Goal: Information Seeking & Learning: Learn about a topic

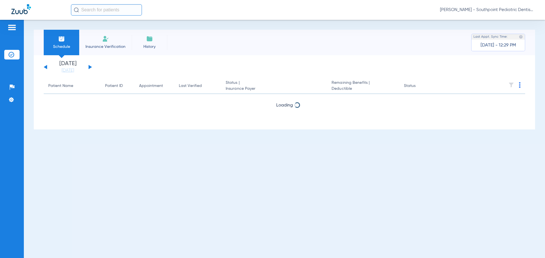
click at [48, 67] on div "[DATE] [DATE] [DATE] [DATE] [DATE] [DATE] [DATE] [DATE] [DATE] [DATE] [DATE] [D…" at bounding box center [68, 67] width 48 height 12
click at [47, 66] on div "[DATE] [DATE] [DATE] [DATE] [DATE] [DATE] [DATE] [DATE] [DATE] [DATE] [DATE] [D…" at bounding box center [68, 67] width 48 height 12
click at [46, 66] on button at bounding box center [45, 67] width 3 height 4
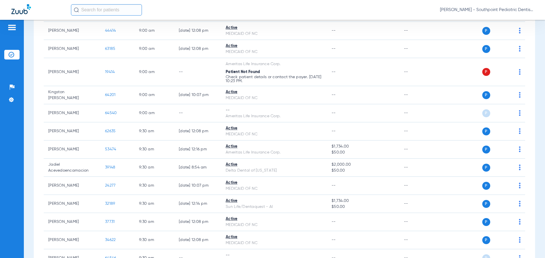
scroll to position [539, 0]
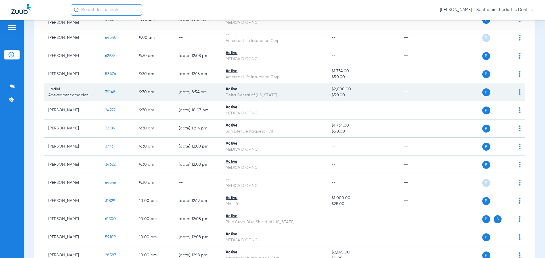
click at [106, 93] on span "39148" at bounding box center [110, 92] width 10 height 4
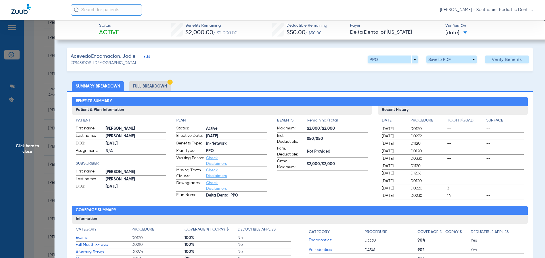
click at [143, 82] on li "Full Breakdown" at bounding box center [150, 86] width 42 height 10
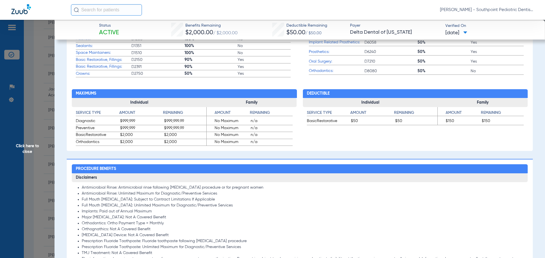
scroll to position [454, 0]
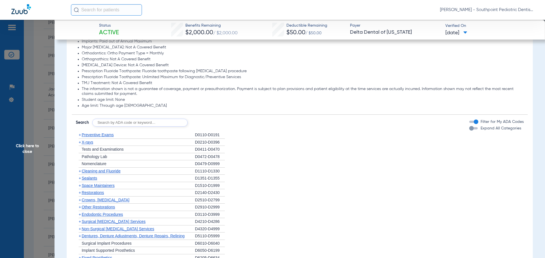
click at [172, 135] on div "+ Preventive Exams" at bounding box center [135, 135] width 119 height 7
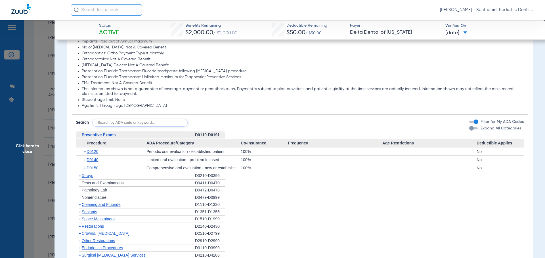
click at [172, 135] on div "- Preventive Exams" at bounding box center [135, 135] width 119 height 7
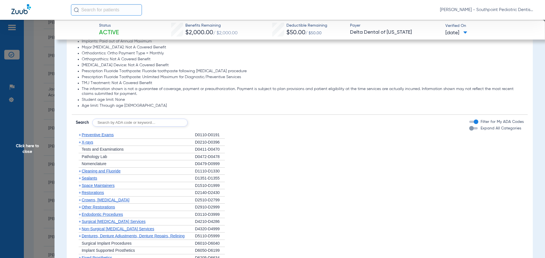
click at [169, 143] on div "+ X-rays" at bounding box center [135, 142] width 119 height 7
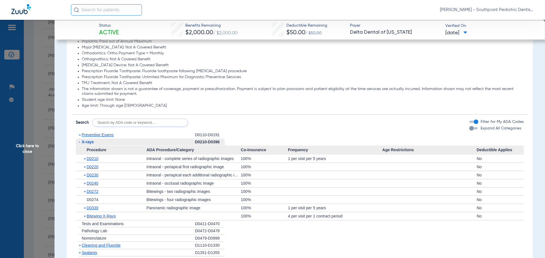
click at [169, 143] on div "- X-rays" at bounding box center [135, 142] width 119 height 7
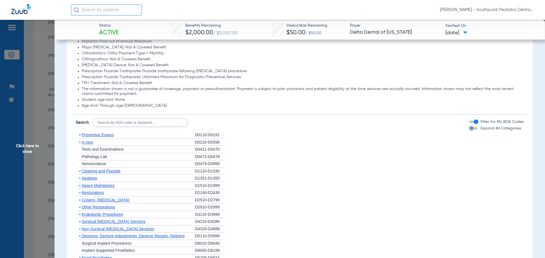
click at [157, 170] on div "+ Cleaning and Fluoride" at bounding box center [135, 171] width 119 height 7
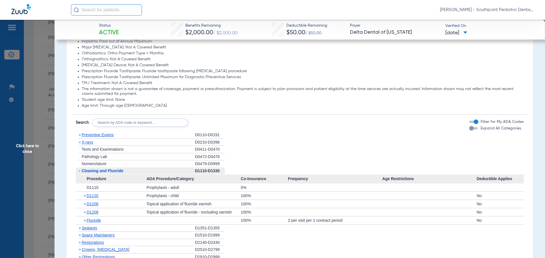
click at [157, 170] on div "- Cleaning and Fluoride" at bounding box center [135, 171] width 119 height 7
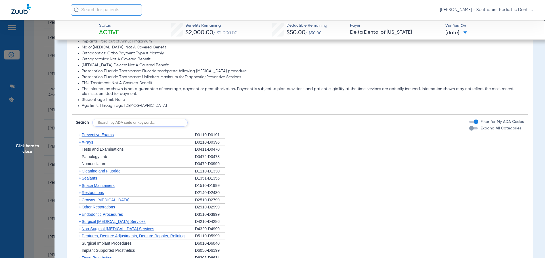
click at [152, 180] on div "+ Sealants" at bounding box center [135, 178] width 119 height 7
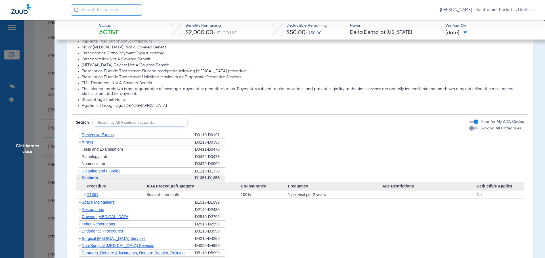
click at [152, 180] on div "- Sealants" at bounding box center [135, 178] width 119 height 7
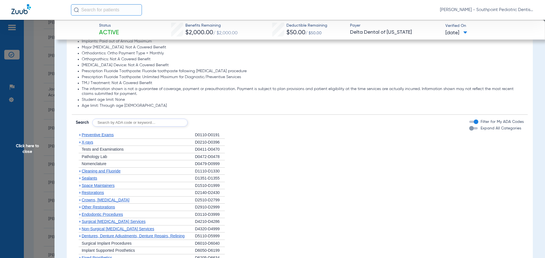
click at [150, 186] on div "+ Space Maintainers" at bounding box center [135, 185] width 119 height 7
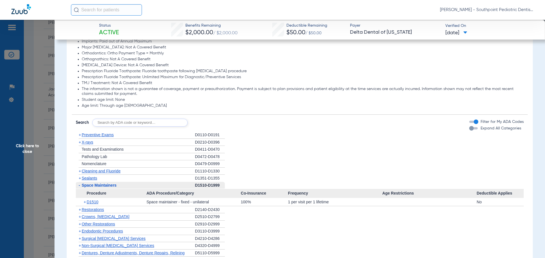
click at [150, 186] on div "- Space Maintainers" at bounding box center [135, 185] width 119 height 7
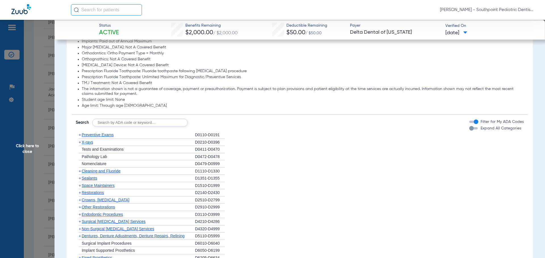
click at [143, 208] on div "+ Other Restorations" at bounding box center [135, 207] width 119 height 7
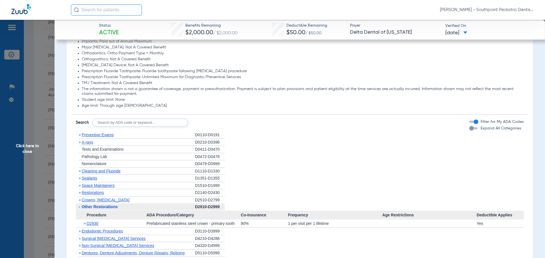
click at [143, 208] on div "- Other Restorations" at bounding box center [135, 207] width 119 height 7
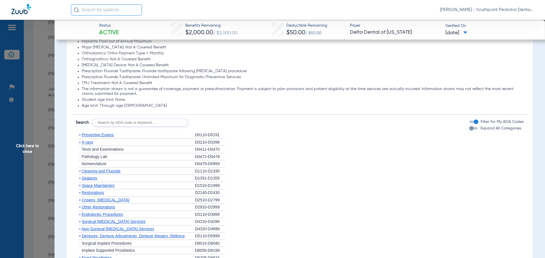
click at [141, 214] on div "+ Endodontic Procedures" at bounding box center [135, 214] width 119 height 7
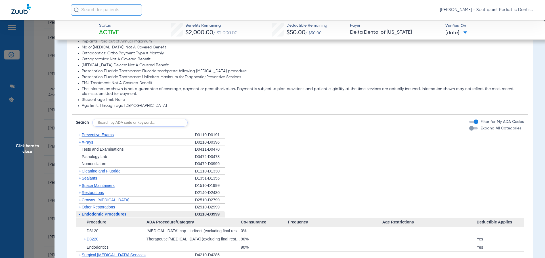
click at [142, 214] on div "- Endodontic Procedures" at bounding box center [135, 214] width 119 height 7
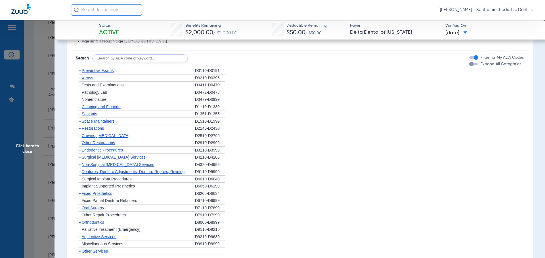
scroll to position [539, 0]
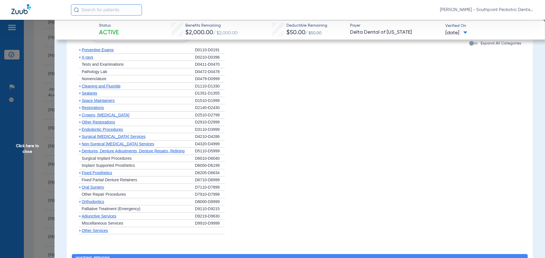
click at [127, 191] on div "+ [MEDICAL_DATA]" at bounding box center [135, 187] width 119 height 7
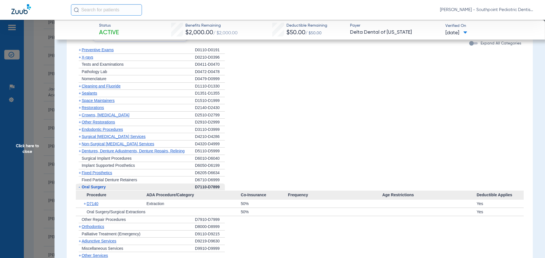
click at [127, 191] on div "- [MEDICAL_DATA]" at bounding box center [135, 187] width 119 height 7
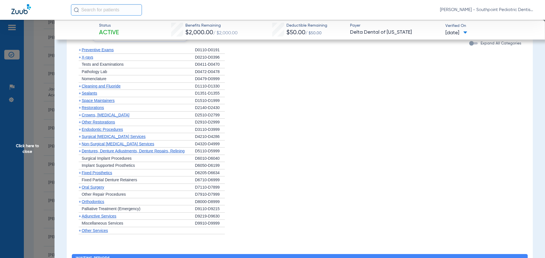
click at [127, 191] on div "+ [MEDICAL_DATA]" at bounding box center [135, 187] width 119 height 7
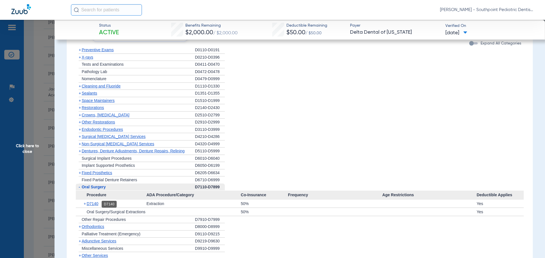
click at [97, 205] on span "D7140" at bounding box center [93, 204] width 12 height 5
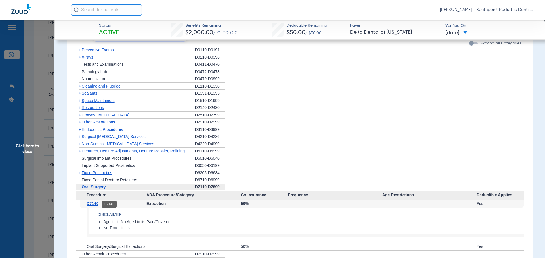
click at [97, 205] on span "D7140" at bounding box center [93, 204] width 12 height 5
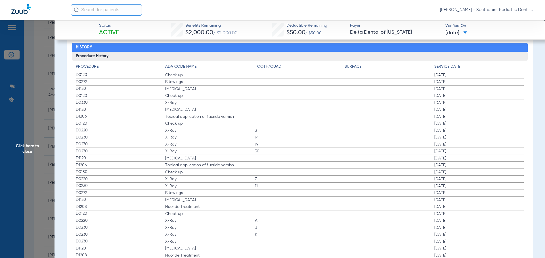
scroll to position [851, 0]
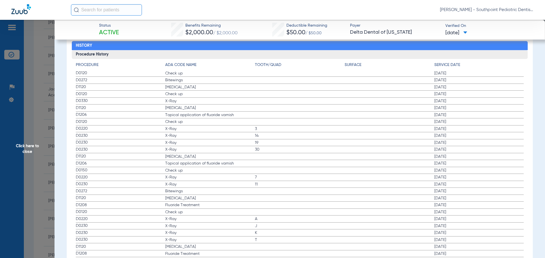
drag, startPoint x: 73, startPoint y: 70, endPoint x: 477, endPoint y: 88, distance: 404.9
click at [477, 88] on div "Procedure ADA Code Name Tooth/Quad Surface Service Date D0120 Check up [DATE] D…" at bounding box center [300, 179] width 456 height 240
